Goal: Task Accomplishment & Management: Use online tool/utility

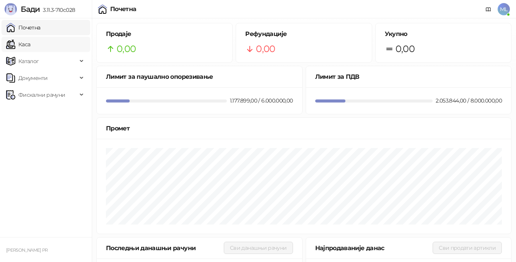
click at [30, 41] on link "Каса" at bounding box center [18, 44] width 24 height 15
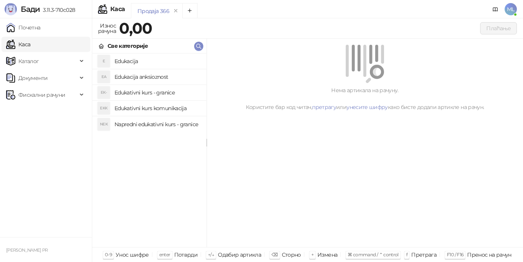
click at [143, 57] on h4 "Edukacija" at bounding box center [157, 61] width 86 height 12
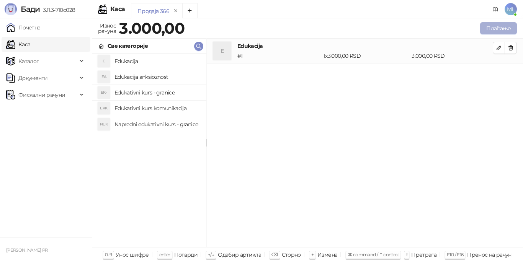
click at [504, 30] on button "Плаћање" at bounding box center [498, 28] width 37 height 12
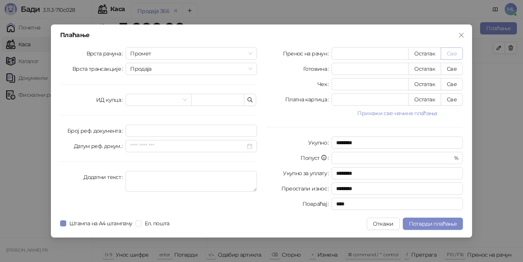
click at [452, 53] on button "Све" at bounding box center [451, 53] width 22 height 12
type input "****"
click at [418, 225] on span "Потврди плаћање" at bounding box center [433, 223] width 48 height 7
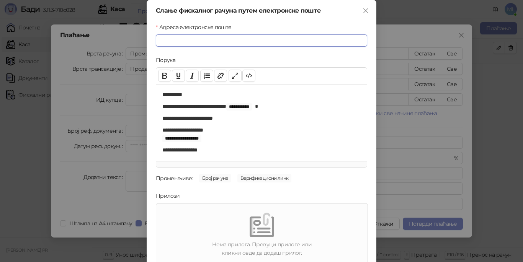
click at [228, 40] on input "Адреса електронске поште" at bounding box center [261, 40] width 211 height 12
type input "*"
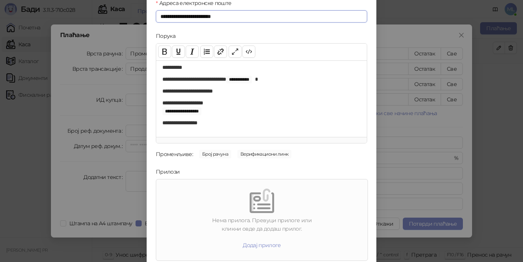
scroll to position [52, 0]
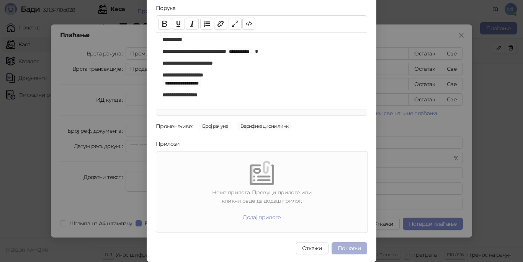
type input "**********"
click at [352, 247] on button "Пошаљи" at bounding box center [349, 248] width 36 height 12
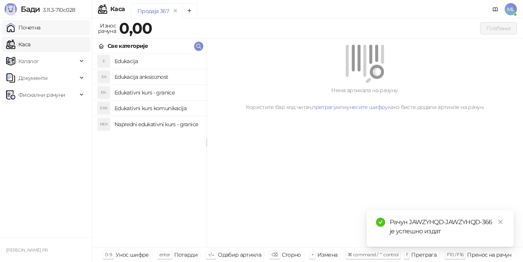
click at [41, 30] on link "Почетна" at bounding box center [23, 27] width 34 height 15
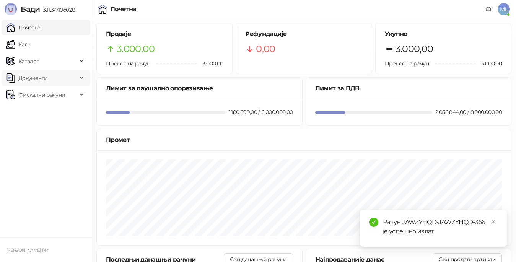
click at [67, 75] on span "Документи" at bounding box center [41, 77] width 71 height 15
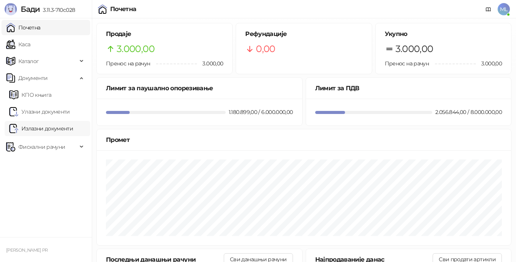
click at [59, 127] on link "Излазни документи" at bounding box center [41, 128] width 64 height 15
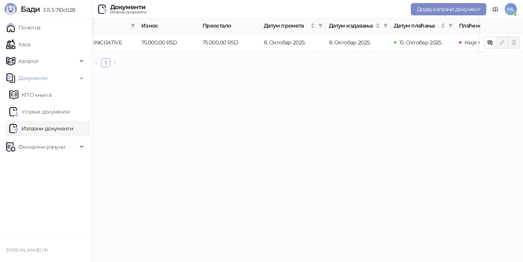
scroll to position [0, 296]
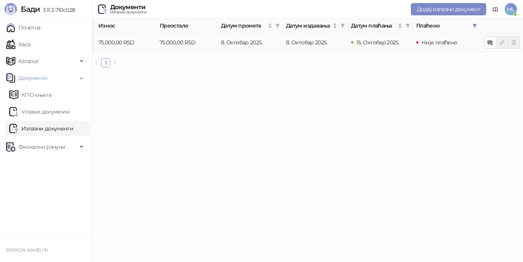
click at [433, 42] on span "Није плаћено" at bounding box center [439, 42] width 36 height 7
click at [490, 44] on icon "button" at bounding box center [491, 43] width 3 height 3
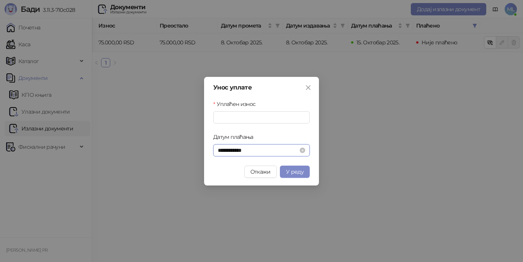
click at [282, 150] on input "**********" at bounding box center [258, 150] width 80 height 8
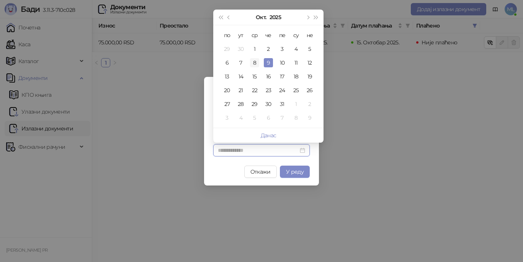
type input "**********"
click at [257, 62] on div "8" at bounding box center [254, 62] width 9 height 9
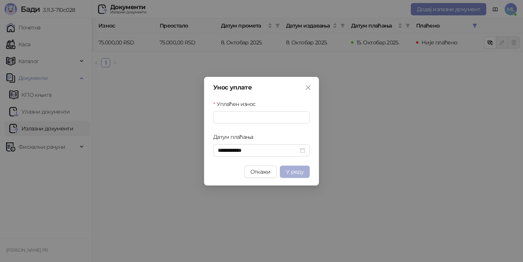
click at [296, 169] on span "У реду" at bounding box center [295, 171] width 18 height 7
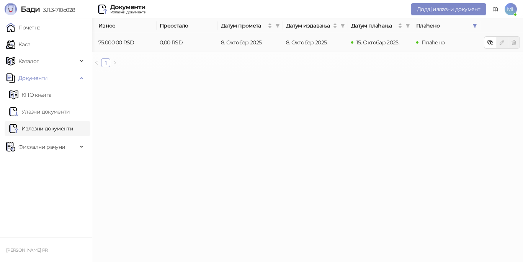
click at [434, 44] on span "Плаћено" at bounding box center [432, 42] width 23 height 7
click at [488, 39] on icon "button" at bounding box center [490, 42] width 6 height 6
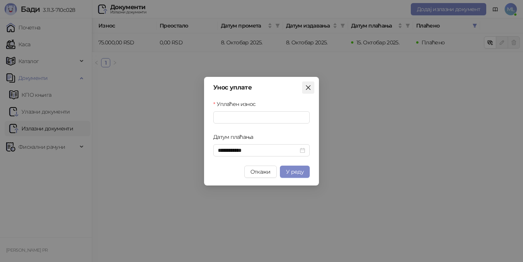
click at [310, 86] on icon "close" at bounding box center [308, 87] width 5 height 5
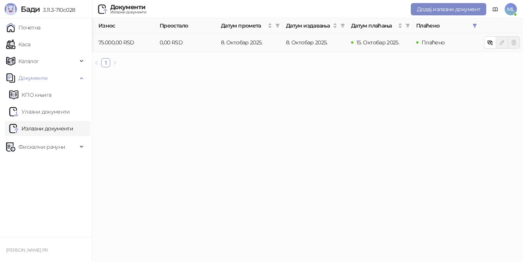
click at [354, 73] on html "[PERSON_NAME] 3.11.3-710c028 Почетна Каса Каталог Документи КПО књига Улазни до…" at bounding box center [261, 36] width 523 height 73
click at [41, 29] on link "Почетна" at bounding box center [23, 27] width 34 height 15
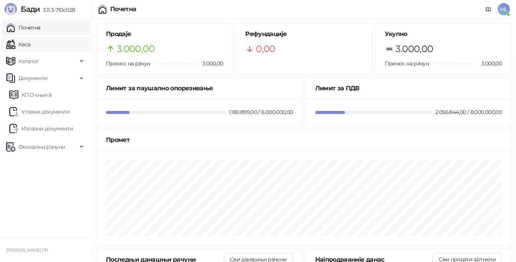
click at [30, 47] on link "Каса" at bounding box center [18, 44] width 24 height 15
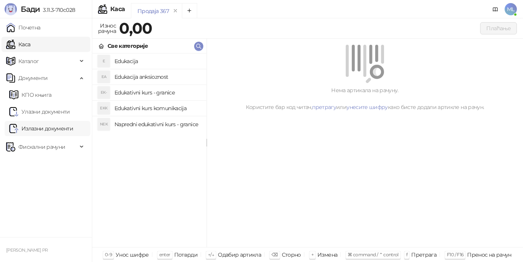
click at [60, 127] on link "Излазни документи" at bounding box center [41, 128] width 64 height 15
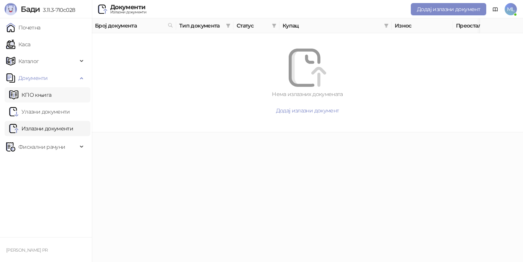
click at [51, 94] on link "КПО књига" at bounding box center [30, 94] width 42 height 15
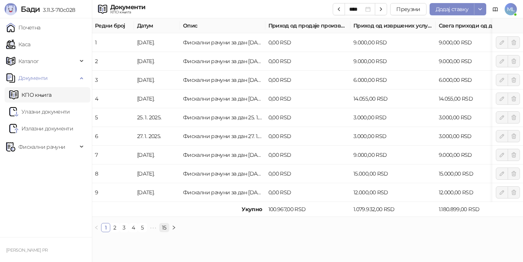
click at [165, 232] on link "15" at bounding box center [164, 227] width 9 height 8
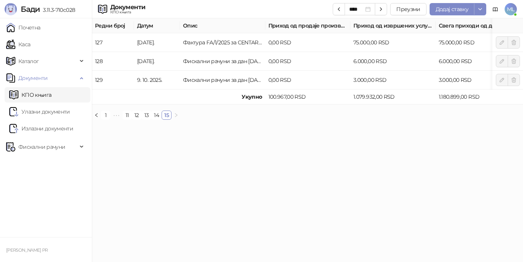
scroll to position [0, 28]
